Goal: Transaction & Acquisition: Obtain resource

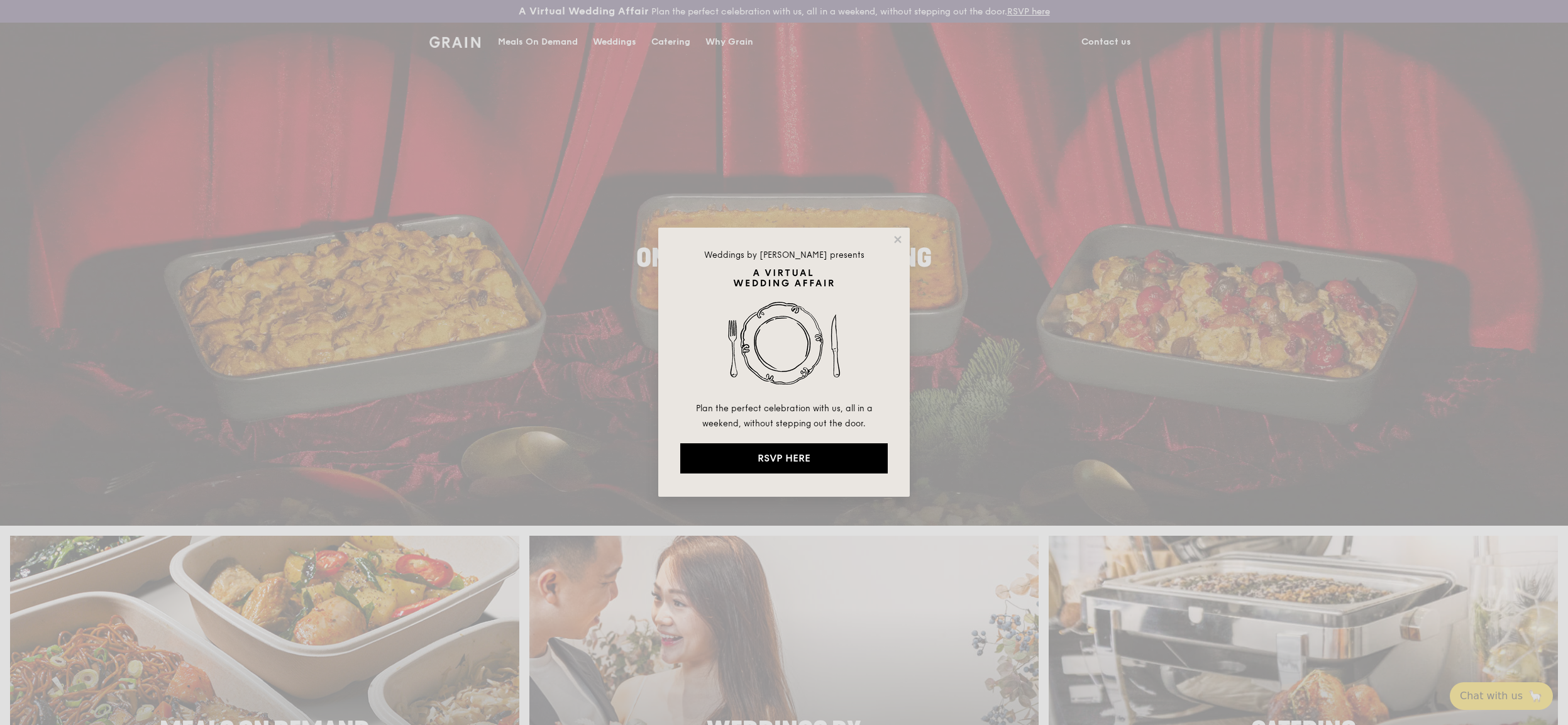
click at [666, 35] on div "Weddings by [PERSON_NAME] presents Plan the perfect celebration with us, all in…" at bounding box center [784, 362] width 1568 height 725
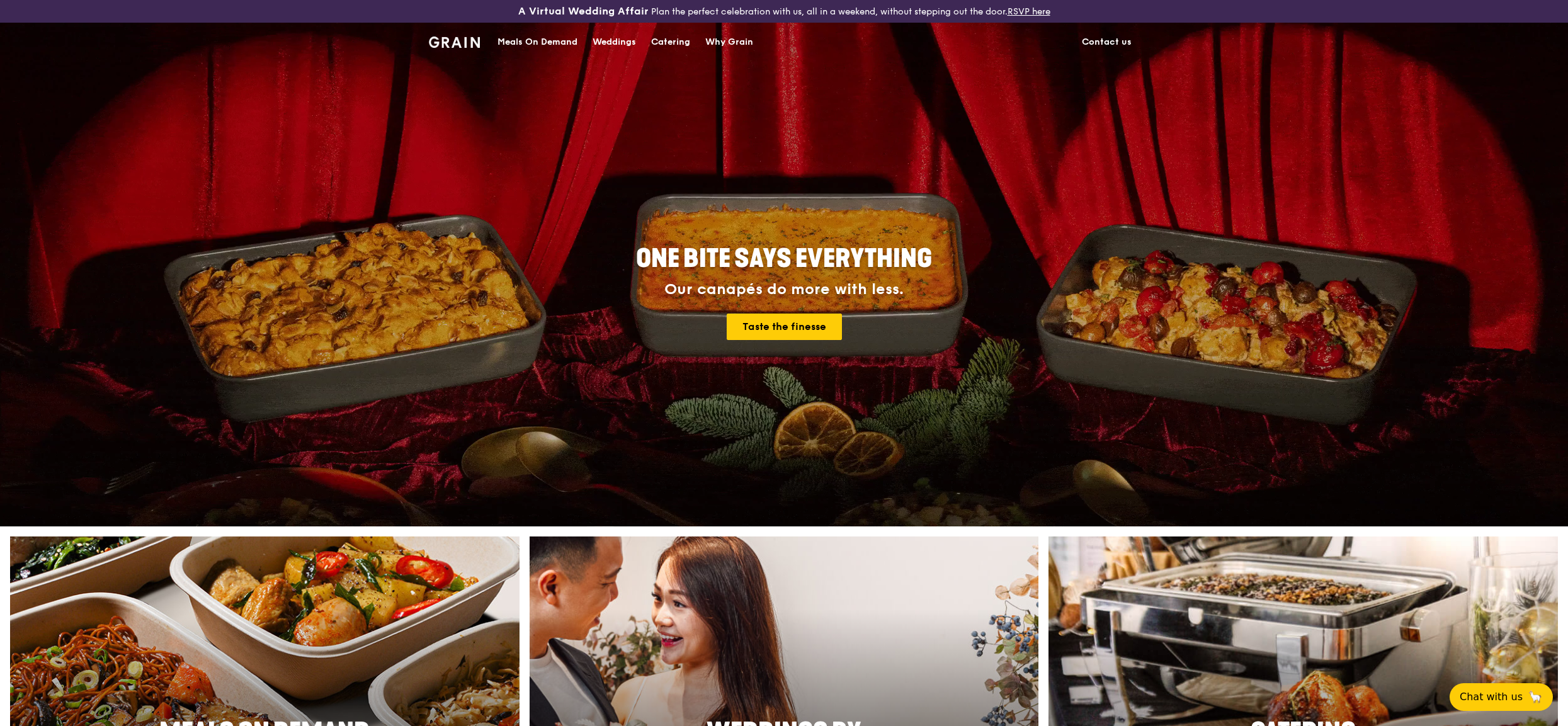
click at [674, 35] on div "Catering" at bounding box center [670, 42] width 39 height 37
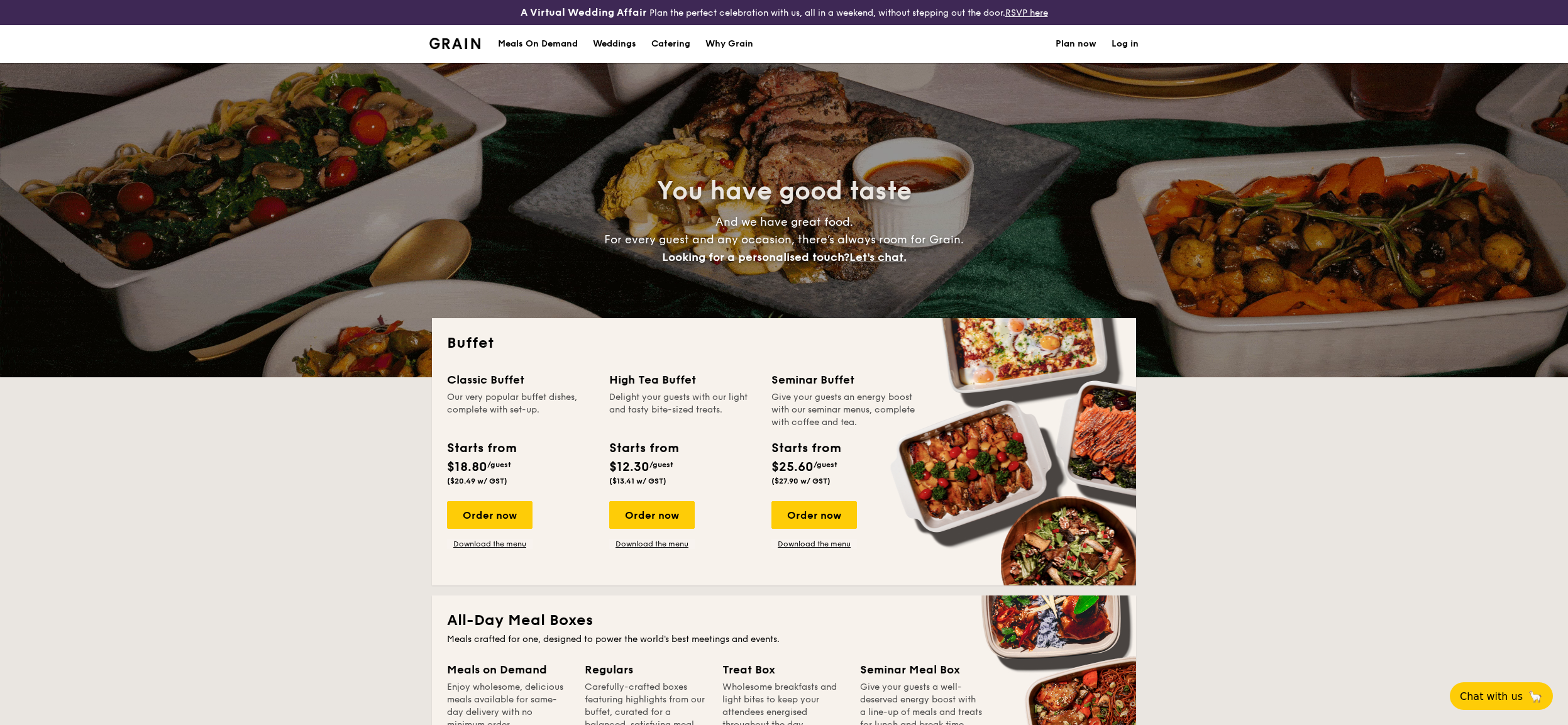
select select
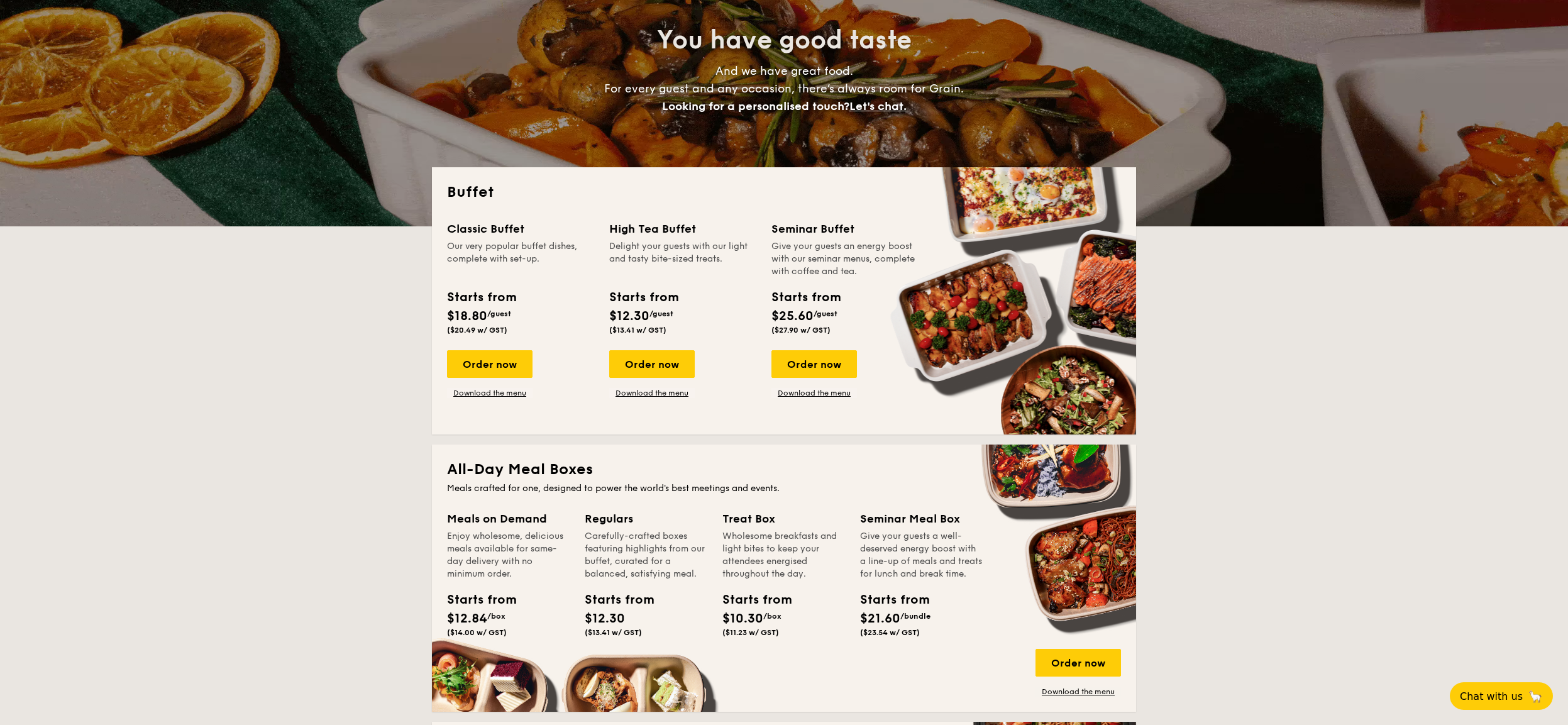
scroll to position [153, 0]
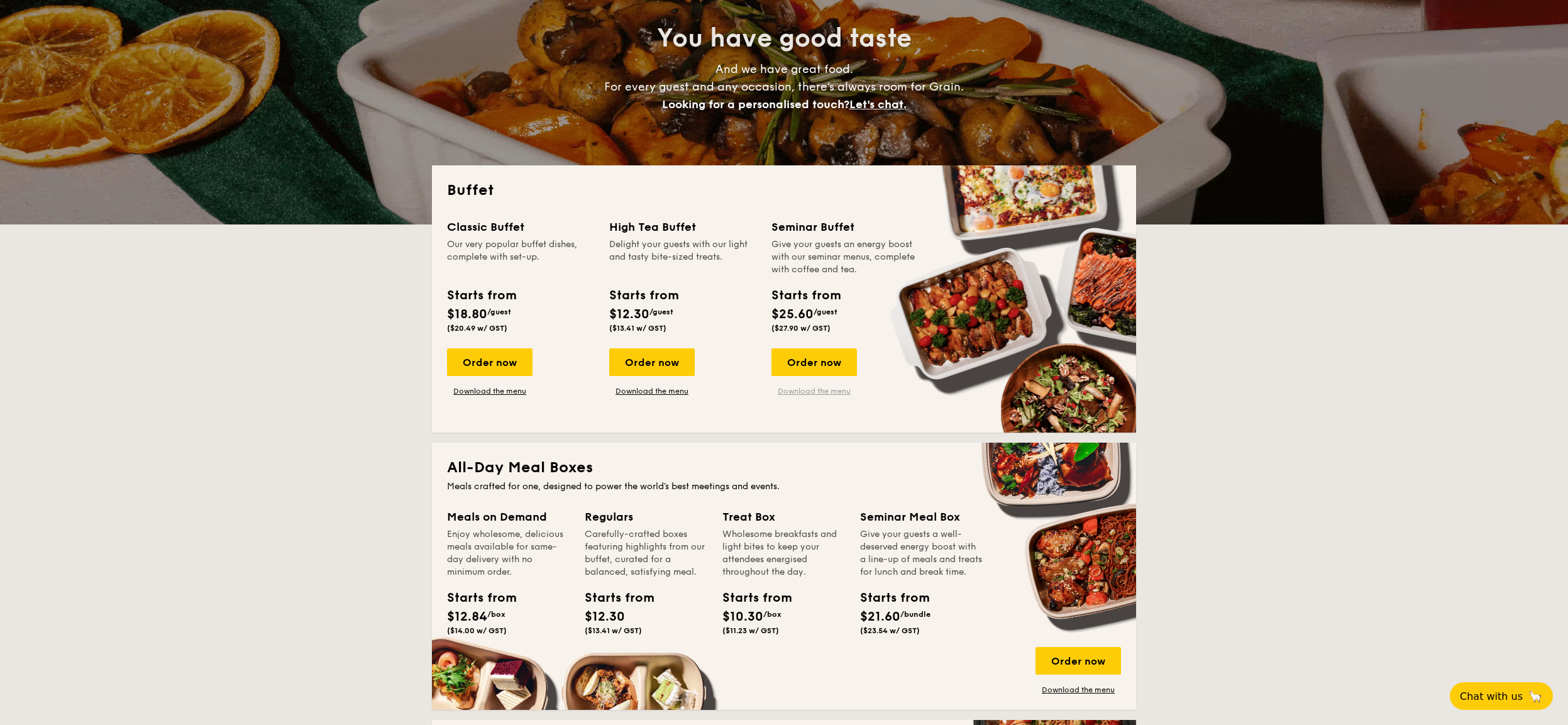
click at [803, 392] on link "Download the menu" at bounding box center [814, 391] width 86 height 10
